Goal: Task Accomplishment & Management: Use online tool/utility

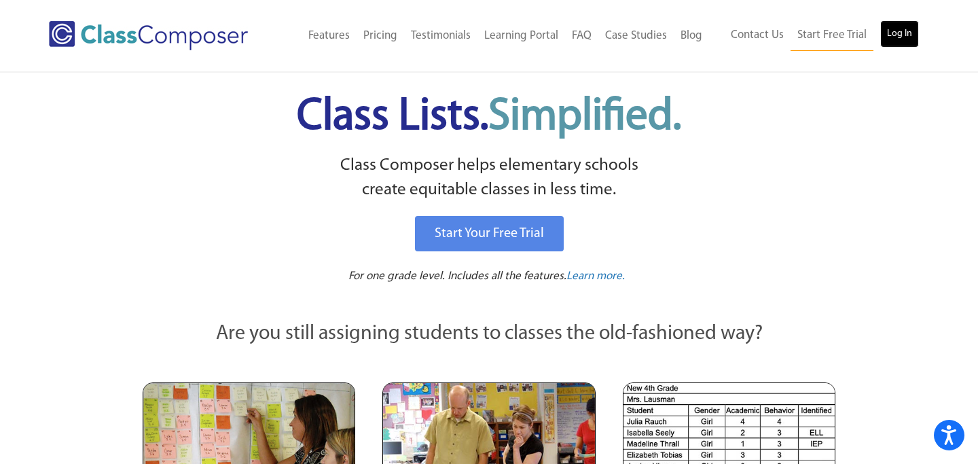
click at [900, 41] on link "Log In" at bounding box center [899, 33] width 39 height 27
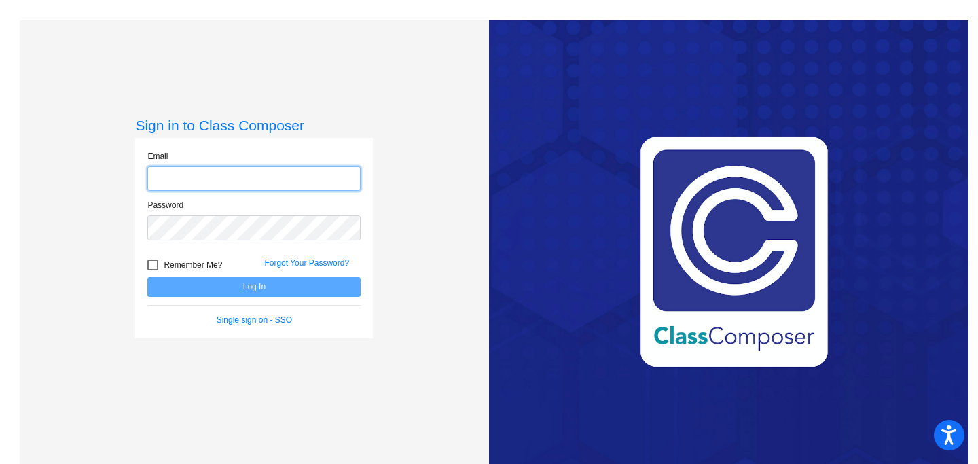
type input "hannahl962@csemn.org"
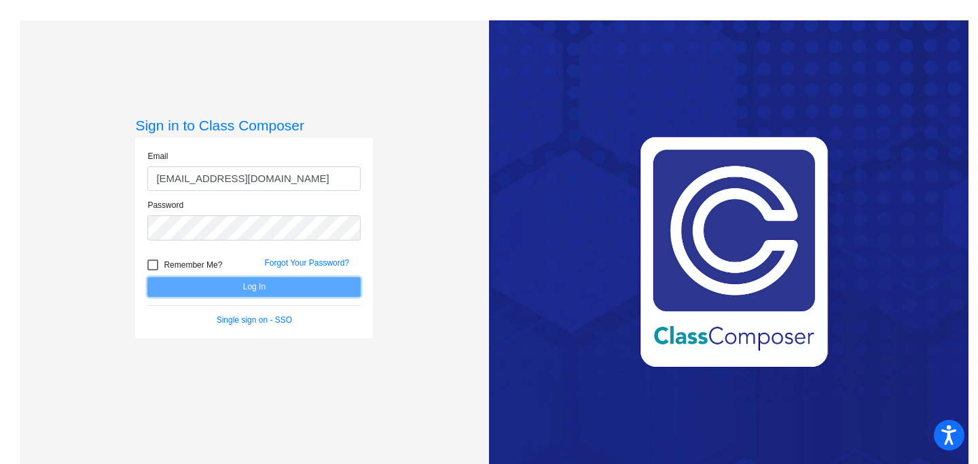
click at [262, 290] on button "Log In" at bounding box center [253, 287] width 213 height 20
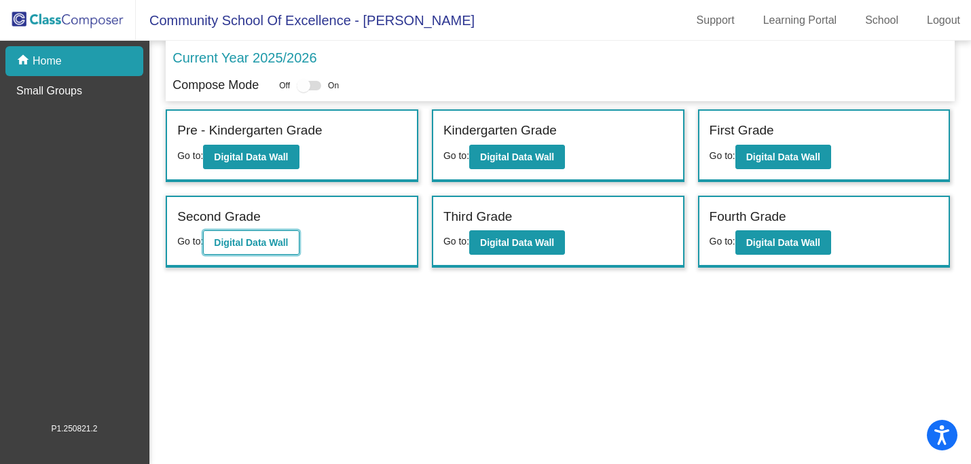
click at [260, 243] on b "Digital Data Wall" at bounding box center [251, 242] width 74 height 11
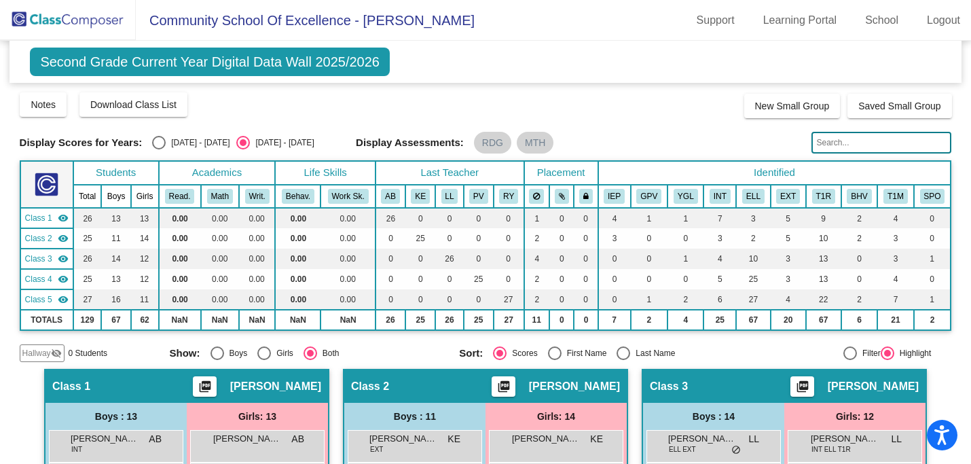
click at [317, 122] on div "Display Scores for Years: 2024 - 2025 2025 - 2026 Grade/Archive Students in Tab…" at bounding box center [486, 226] width 933 height 271
